Goal: Task Accomplishment & Management: Use online tool/utility

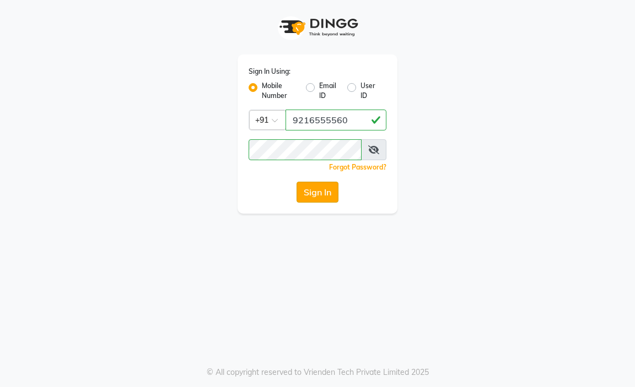
click at [318, 188] on button "Sign In" at bounding box center [317, 192] width 42 height 21
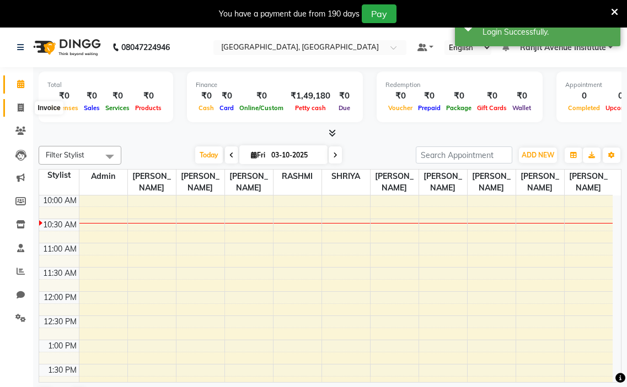
click at [28, 109] on span at bounding box center [20, 108] width 19 height 13
click at [19, 102] on span at bounding box center [20, 108] width 19 height 13
select select "service"
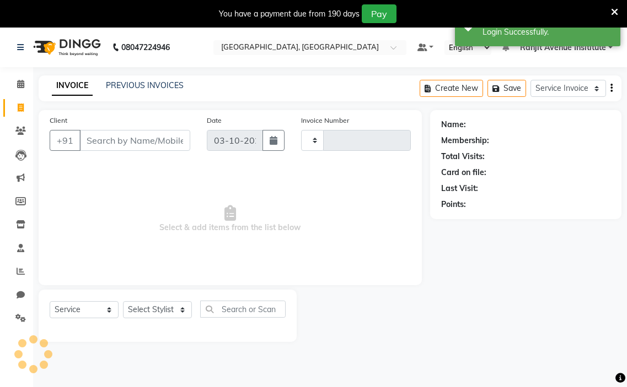
type input "0448"
select select "8033"
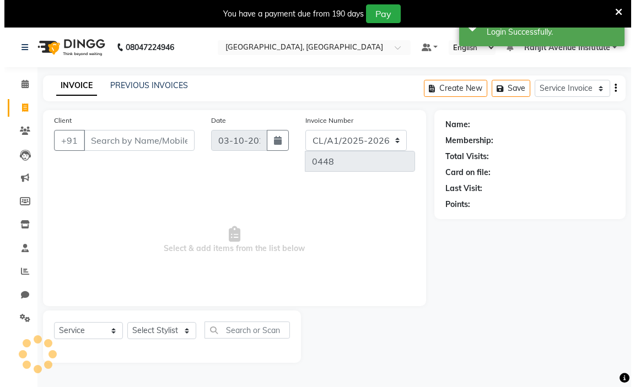
scroll to position [28, 0]
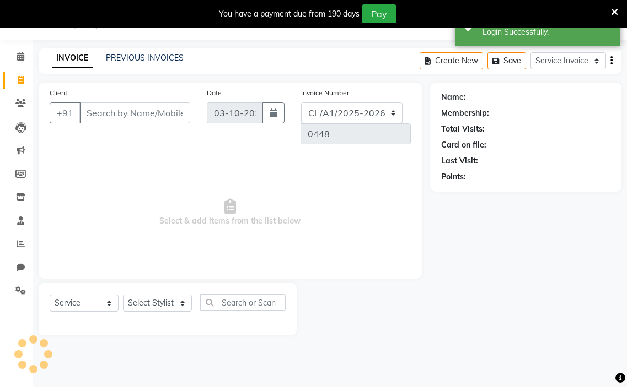
click at [116, 117] on input "Client" at bounding box center [134, 112] width 111 height 21
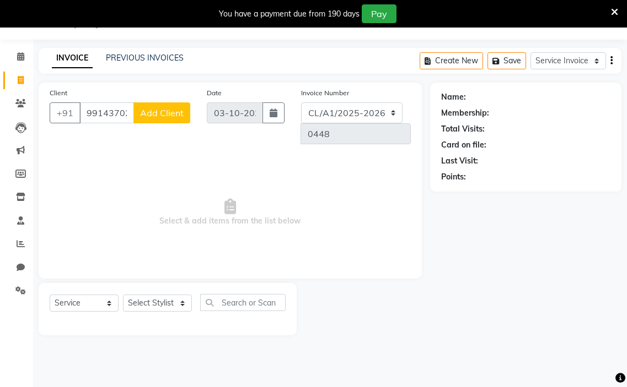
type input "9914370204"
click at [155, 114] on span "Add Client" at bounding box center [162, 112] width 44 height 11
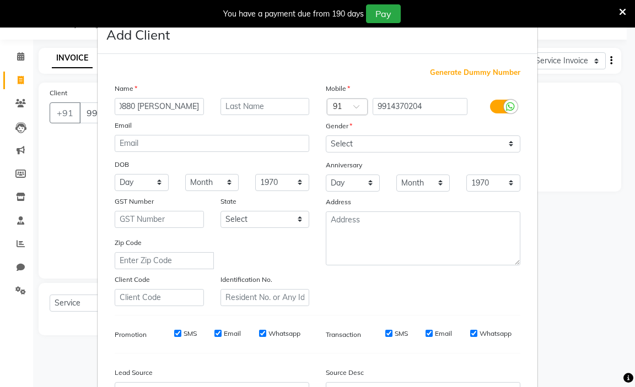
scroll to position [0, 19]
type input "10880 JASHANDEEP KAUR"
click at [502, 146] on select "Select Male Female Other Prefer Not To Say" at bounding box center [423, 144] width 195 height 17
select select "female"
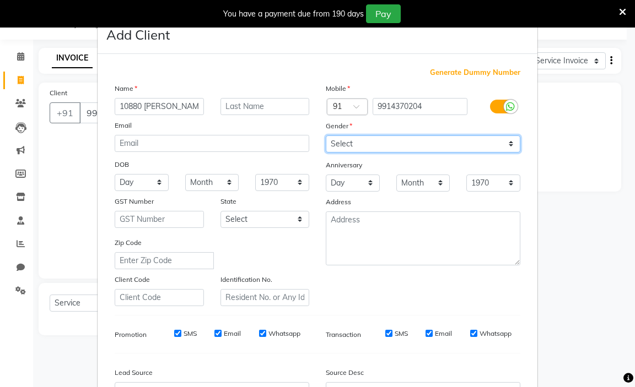
click at [326, 136] on select "Select Male Female Other Prefer Not To Say" at bounding box center [423, 144] width 195 height 17
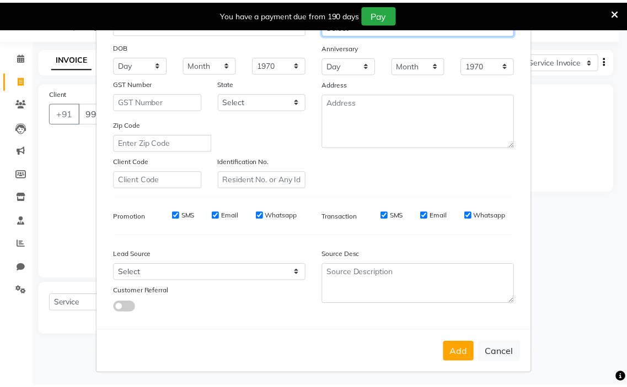
scroll to position [121, 0]
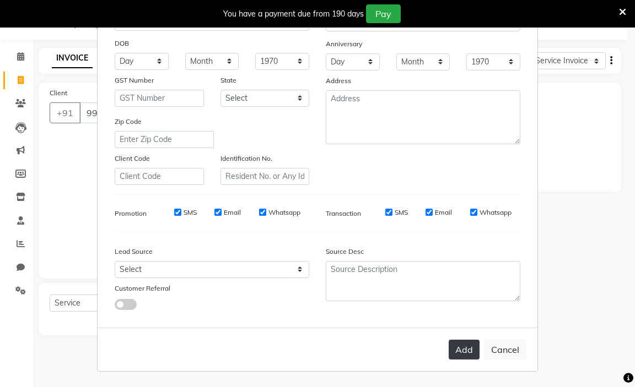
click at [468, 347] on button "Add" at bounding box center [464, 350] width 31 height 20
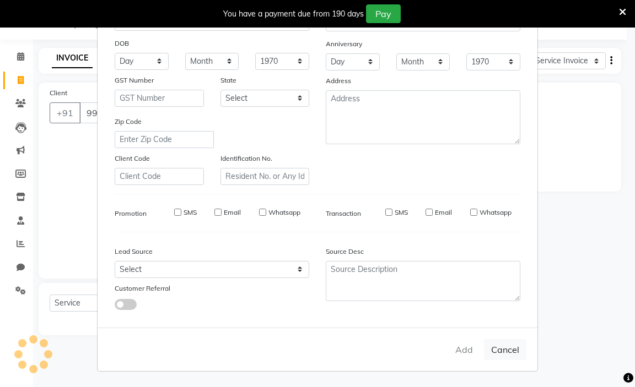
select select
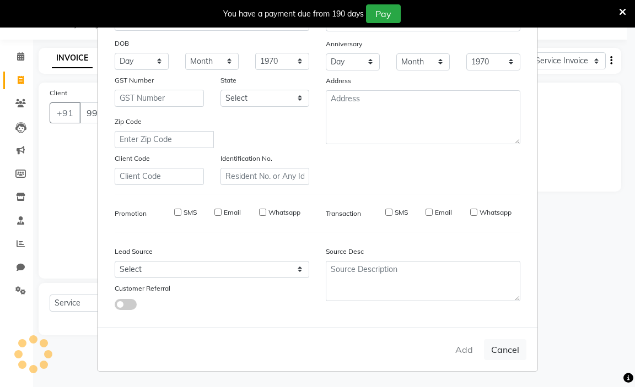
select select
checkbox input "false"
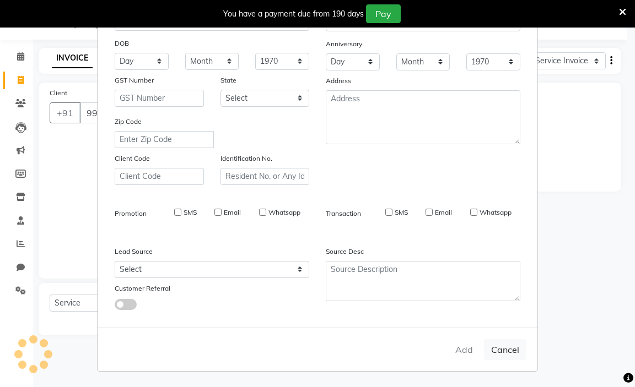
checkbox input "false"
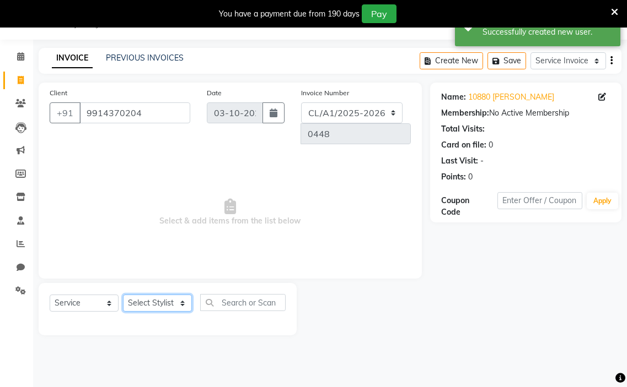
click at [165, 307] on select "Select Stylist Admin [PERSON_NAME] [PERSON_NAME] [PERSON_NAME] Avenue Insititut…" at bounding box center [157, 303] width 69 height 17
select select "71529"
click at [123, 295] on select "Select Stylist Admin [PERSON_NAME] [PERSON_NAME] [PERSON_NAME] Avenue Insititut…" at bounding box center [157, 303] width 69 height 17
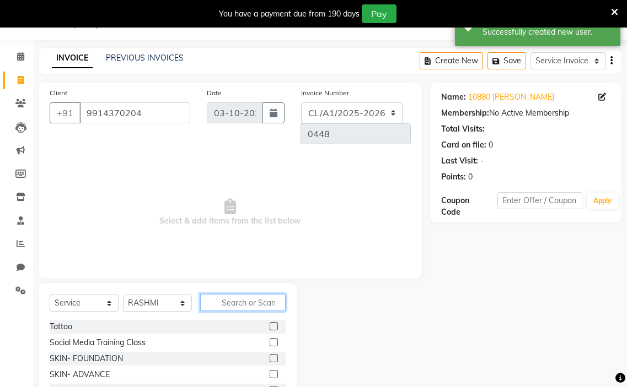
click at [252, 301] on input "text" at bounding box center [242, 302] width 85 height 17
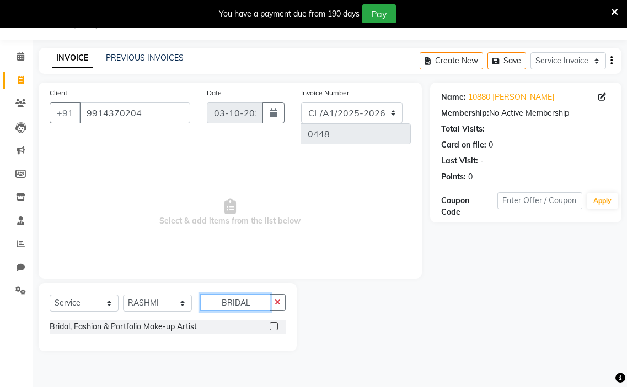
type input "BRIDAL"
click at [272, 323] on div at bounding box center [277, 327] width 16 height 14
click at [276, 327] on label at bounding box center [273, 326] width 8 height 8
click at [276, 327] on input "checkbox" at bounding box center [272, 326] width 7 height 7
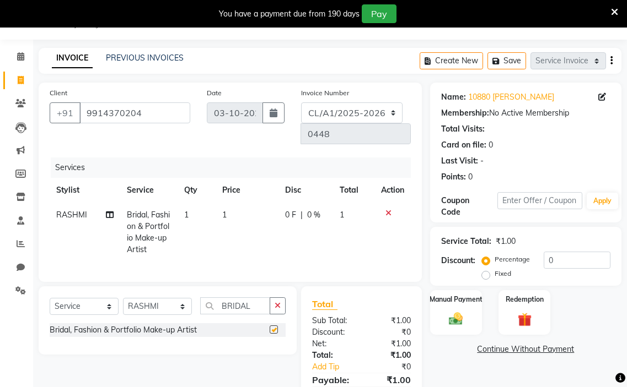
checkbox input "false"
drag, startPoint x: 220, startPoint y: 214, endPoint x: 225, endPoint y: 220, distance: 8.6
click at [220, 215] on td "1" at bounding box center [246, 233] width 63 height 60
select select "71529"
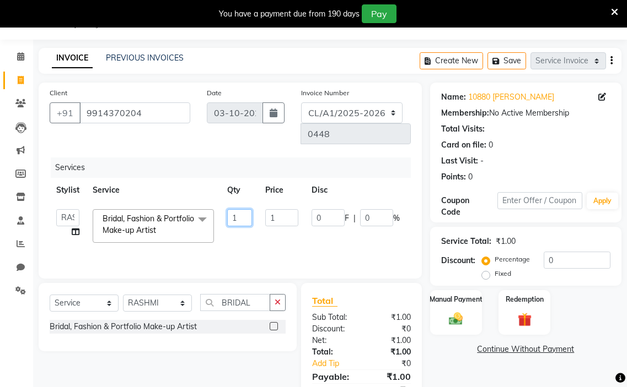
drag, startPoint x: 239, startPoint y: 215, endPoint x: 243, endPoint y: 224, distance: 9.9
click at [239, 220] on input "1" at bounding box center [239, 217] width 25 height 17
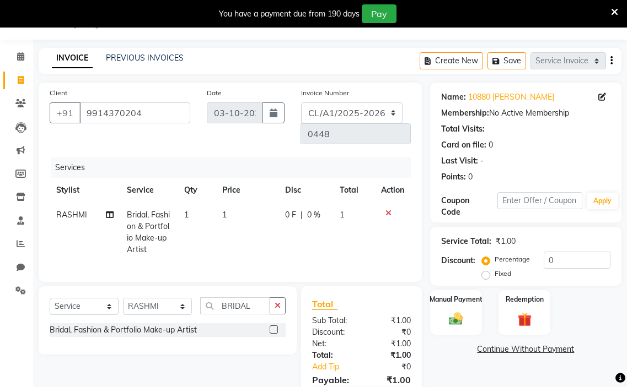
click at [232, 218] on td "1" at bounding box center [246, 233] width 63 height 60
select select "71529"
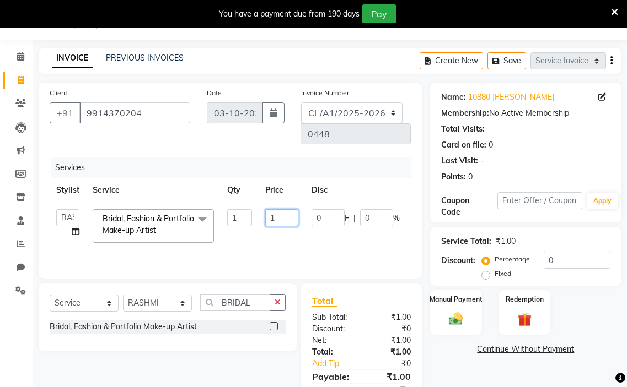
click at [273, 217] on input "1" at bounding box center [281, 217] width 33 height 17
click at [285, 222] on input "1" at bounding box center [281, 217] width 33 height 17
type input "13260"
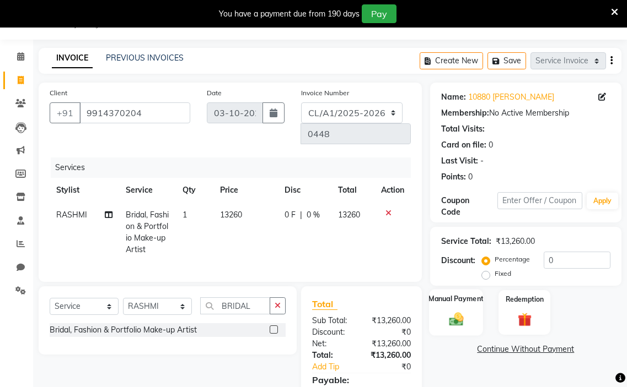
click at [458, 319] on img at bounding box center [455, 319] width 23 height 17
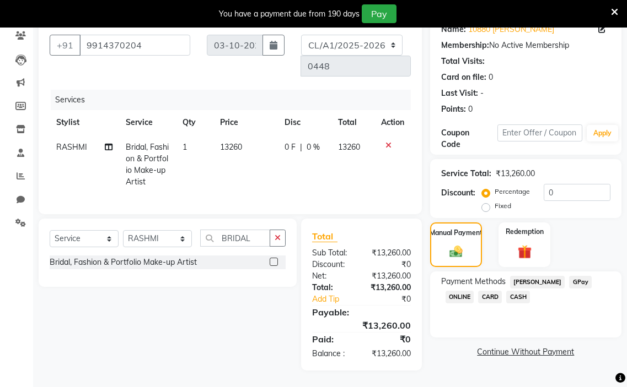
scroll to position [104, 0]
click at [521, 291] on span "CASH" at bounding box center [518, 297] width 24 height 13
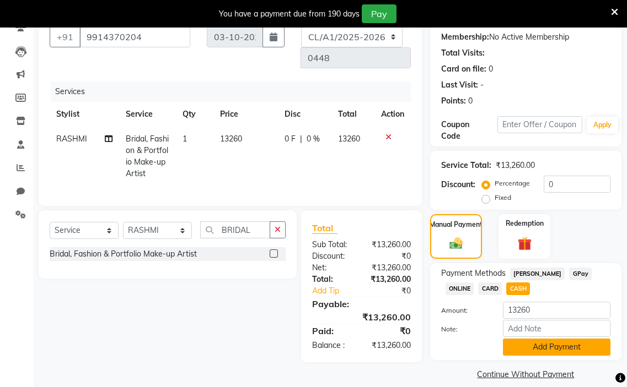
click at [541, 342] on button "Add Payment" at bounding box center [556, 347] width 107 height 17
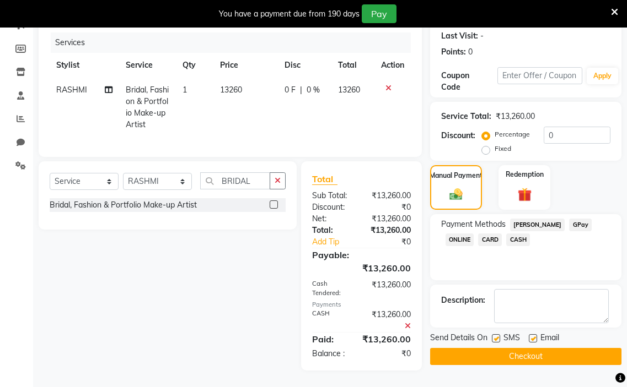
scroll to position [161, 0]
click at [533, 349] on button "Checkout" at bounding box center [525, 356] width 191 height 17
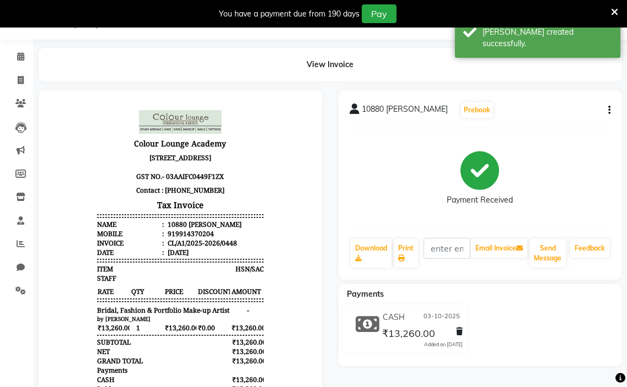
scroll to position [161, 0]
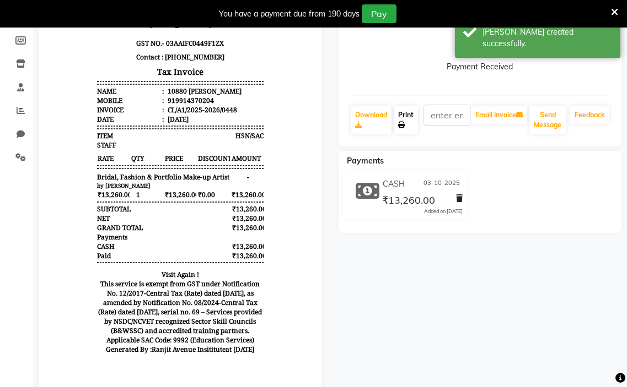
click at [406, 122] on link "Print" at bounding box center [405, 120] width 24 height 29
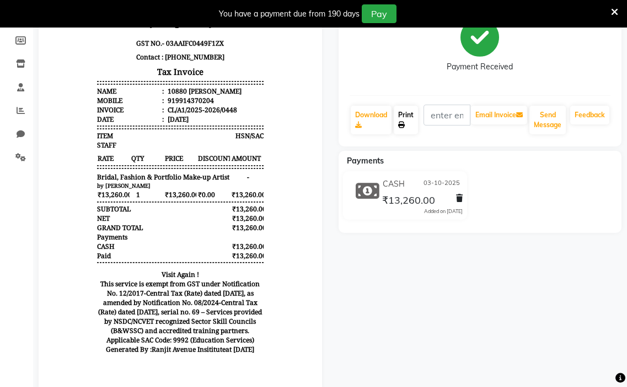
click at [400, 110] on link "Print" at bounding box center [405, 120] width 24 height 29
click at [616, 12] on icon at bounding box center [614, 12] width 7 height 10
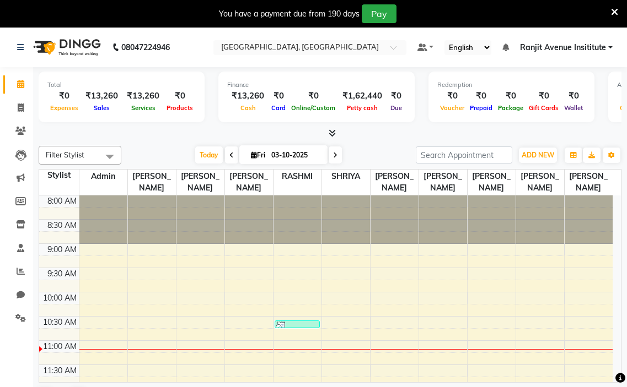
drag, startPoint x: 366, startPoint y: 148, endPoint x: 347, endPoint y: 135, distance: 23.1
click at [347, 135] on div at bounding box center [330, 134] width 582 height 12
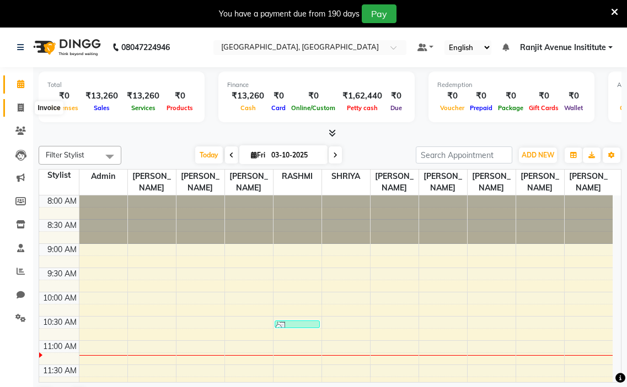
click at [22, 109] on icon at bounding box center [21, 108] width 6 height 8
select select "service"
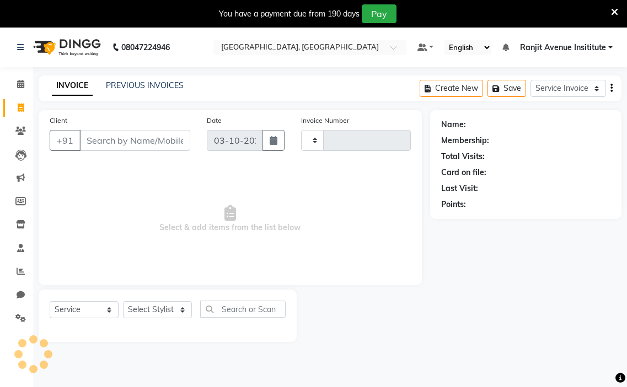
type input "0449"
select select "8033"
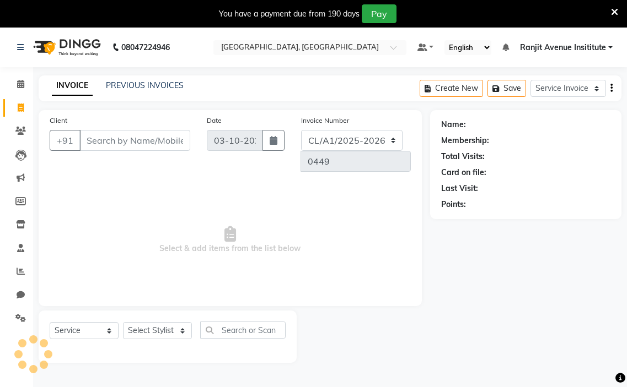
click at [122, 139] on input "Client" at bounding box center [134, 140] width 111 height 21
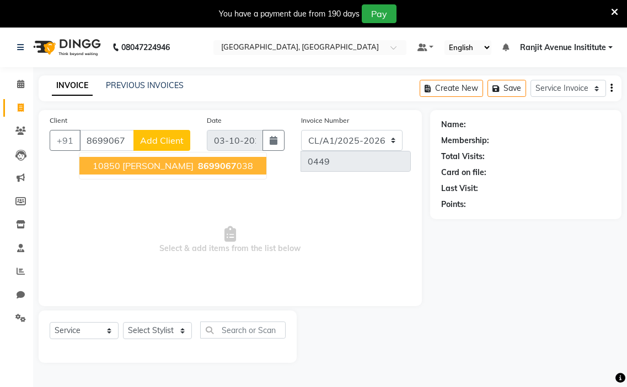
click at [126, 169] on span "10850 [PERSON_NAME]" at bounding box center [143, 165] width 101 height 11
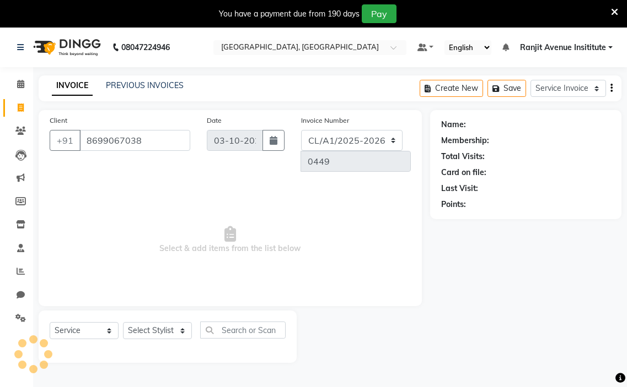
type input "8699067038"
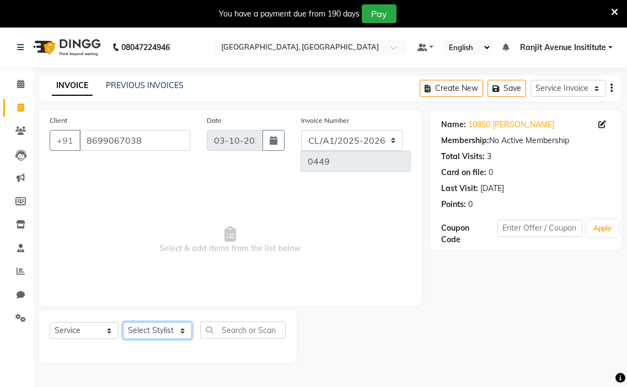
click at [149, 331] on select "Select Stylist Admin [PERSON_NAME] [PERSON_NAME] [PERSON_NAME] Avenue Insititut…" at bounding box center [157, 330] width 69 height 17
select select "71529"
click at [123, 322] on select "Select Stylist Admin [PERSON_NAME] [PERSON_NAME] [PERSON_NAME] Avenue Insititut…" at bounding box center [157, 330] width 69 height 17
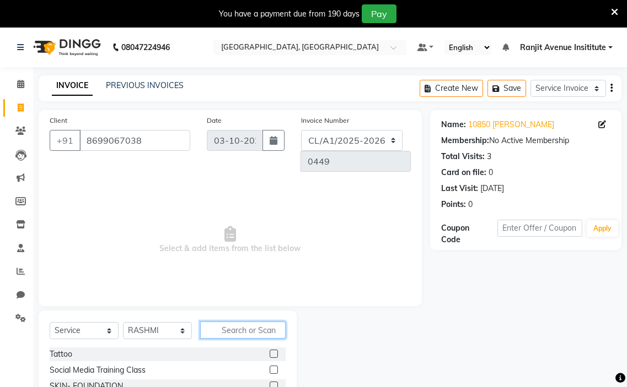
click at [238, 331] on input "text" at bounding box center [242, 330] width 85 height 17
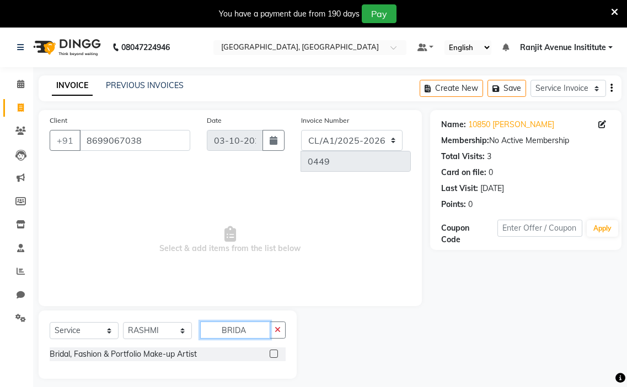
type input "BRIDA"
click at [272, 354] on label at bounding box center [273, 354] width 8 height 8
click at [272, 354] on input "checkbox" at bounding box center [272, 354] width 7 height 7
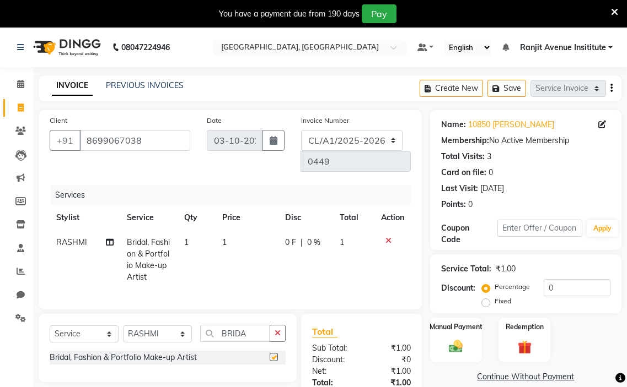
checkbox input "false"
click at [226, 241] on td "1" at bounding box center [246, 260] width 63 height 60
select select "71529"
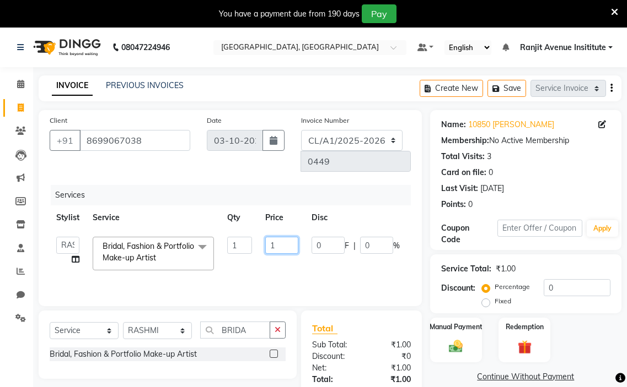
click at [273, 244] on input "1" at bounding box center [281, 245] width 33 height 17
type input "9000"
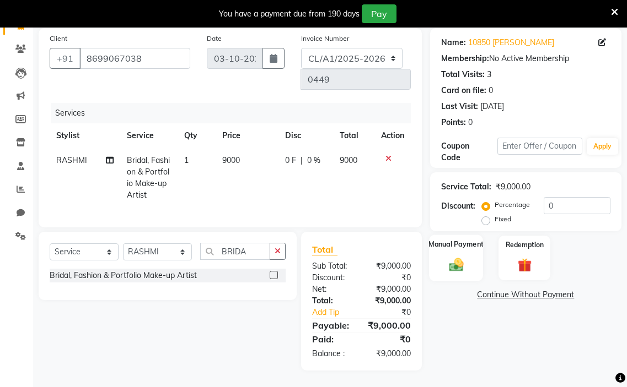
click at [461, 256] on img at bounding box center [455, 264] width 23 height 17
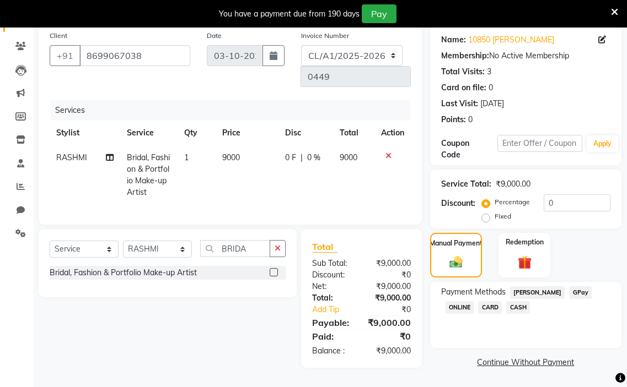
click at [519, 303] on span "CASH" at bounding box center [518, 307] width 24 height 13
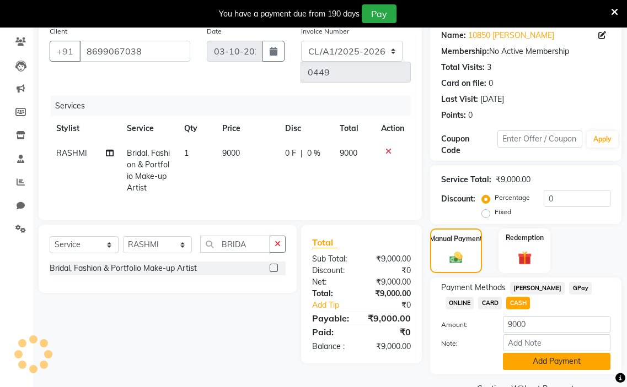
click at [541, 357] on button "Add Payment" at bounding box center [556, 361] width 107 height 17
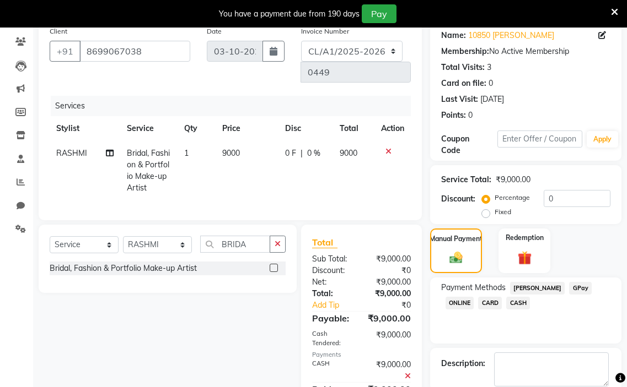
scroll to position [148, 0]
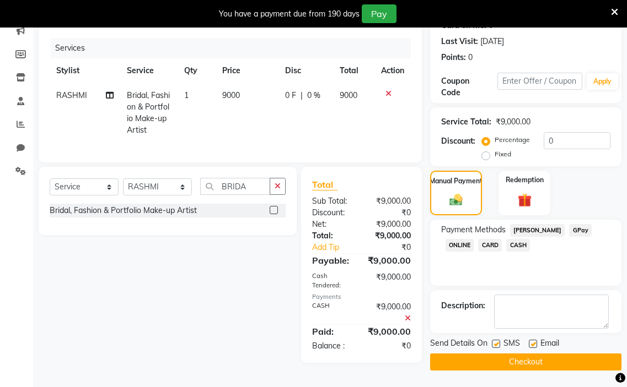
click at [508, 358] on button "Checkout" at bounding box center [525, 362] width 191 height 17
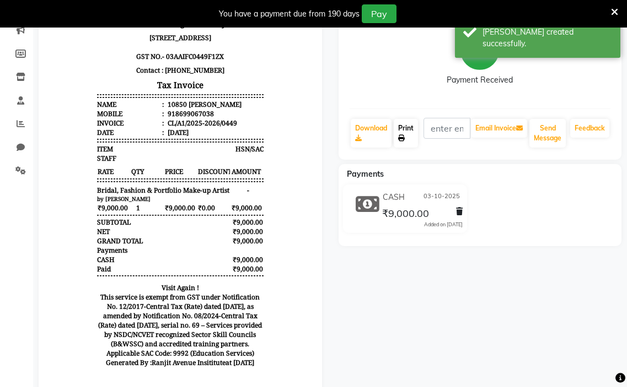
click at [403, 127] on link "Print" at bounding box center [405, 133] width 24 height 29
click at [400, 128] on link "Print" at bounding box center [405, 133] width 24 height 29
